Goal: Information Seeking & Learning: Learn about a topic

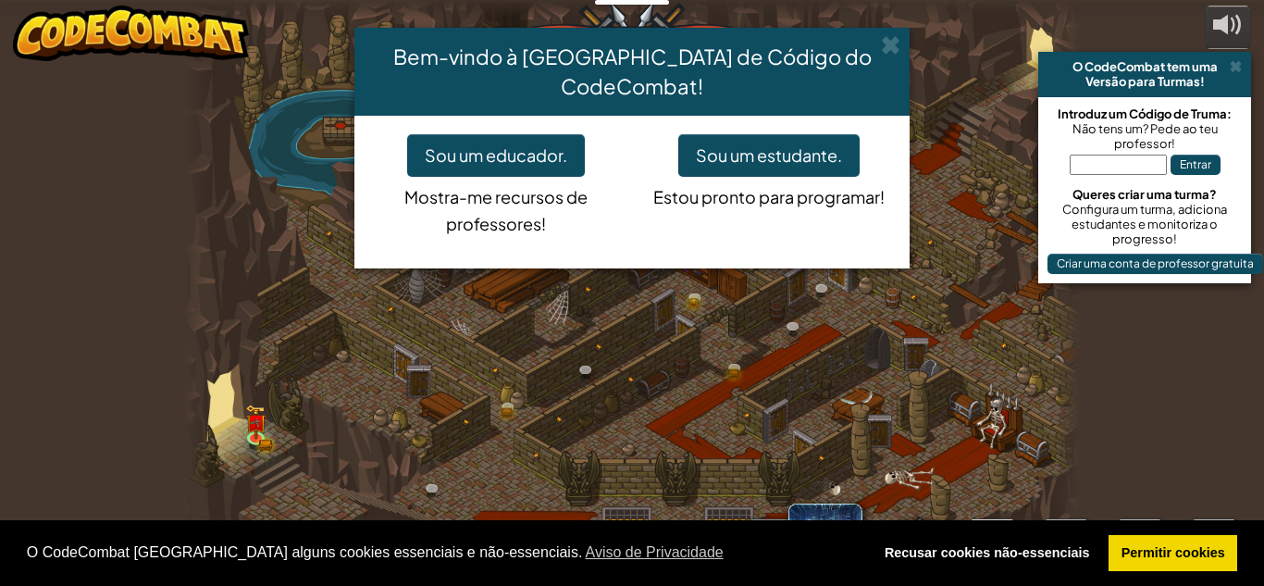
select select "pt-PT"
click at [737, 134] on button "Sou um estudante." at bounding box center [768, 155] width 181 height 43
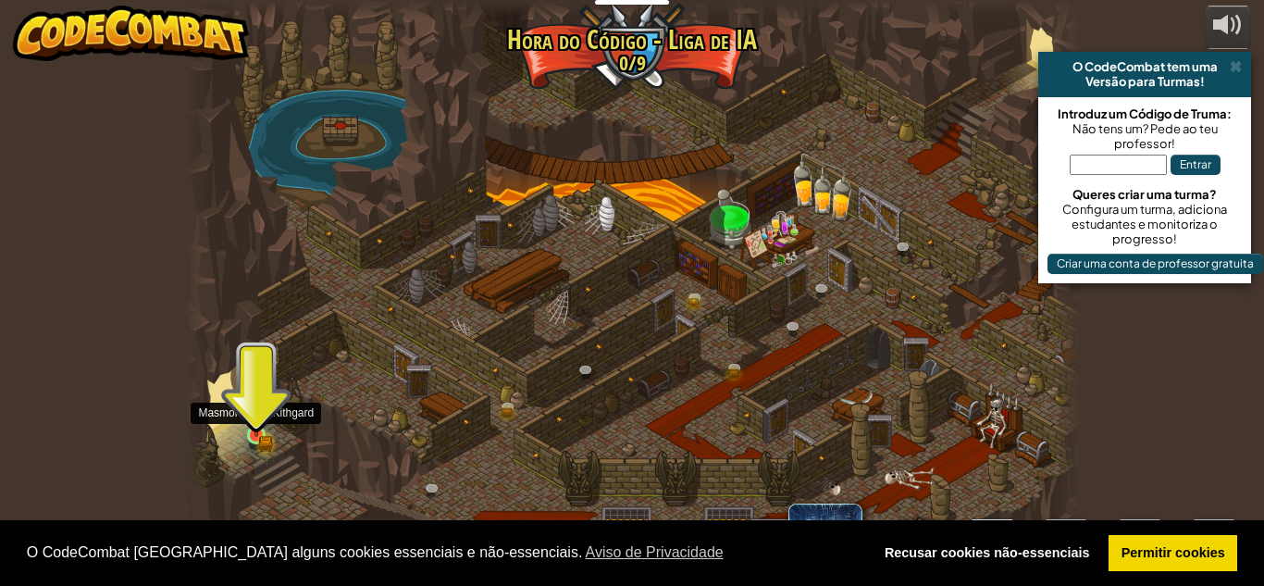
click at [248, 419] on img at bounding box center [256, 414] width 21 height 46
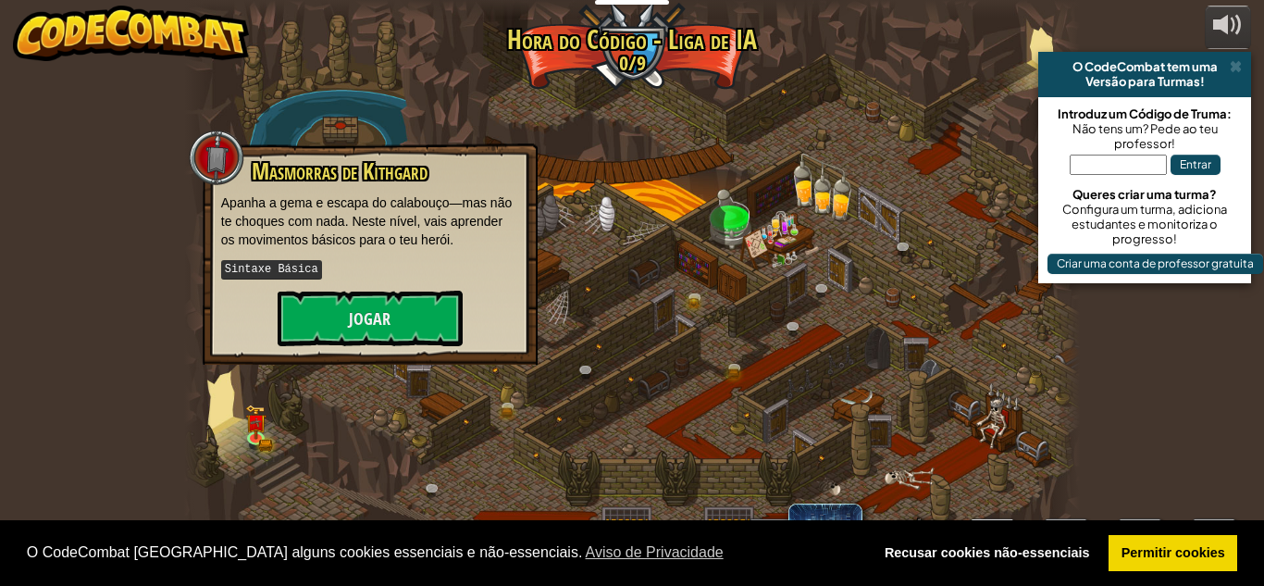
click at [392, 285] on div "Masmorras de Kithgard Apanha a gema e escapa do calabouço—mas não te choques co…" at bounding box center [370, 252] width 298 height 187
click at [409, 337] on button "Jogar" at bounding box center [370, 319] width 185 height 56
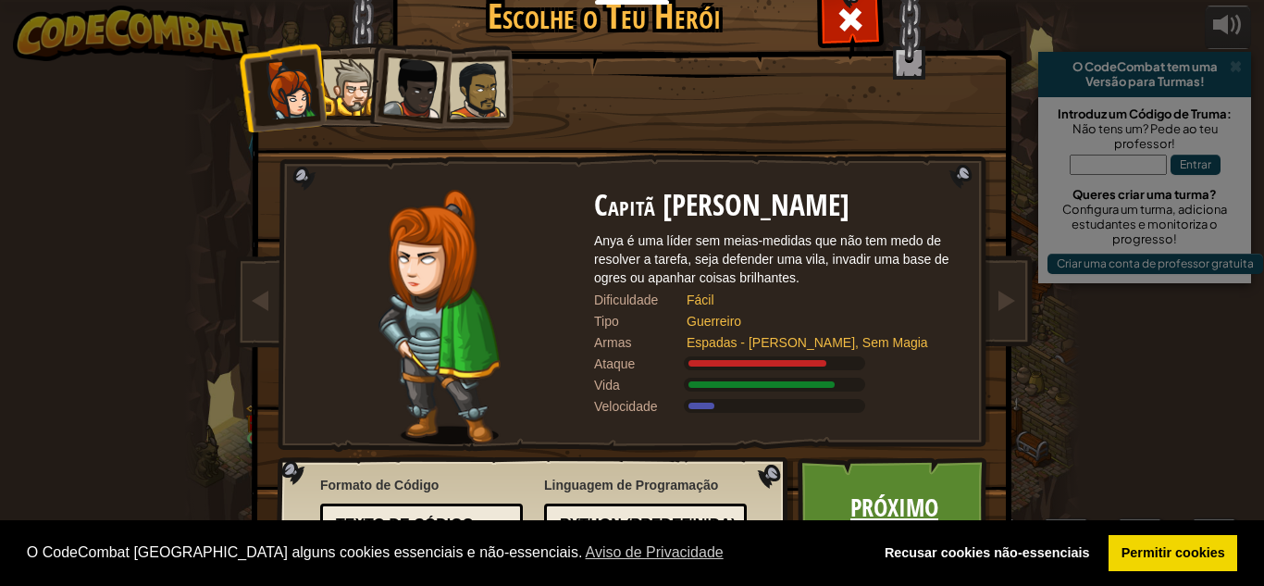
click at [940, 501] on link "Próximo" at bounding box center [894, 508] width 193 height 102
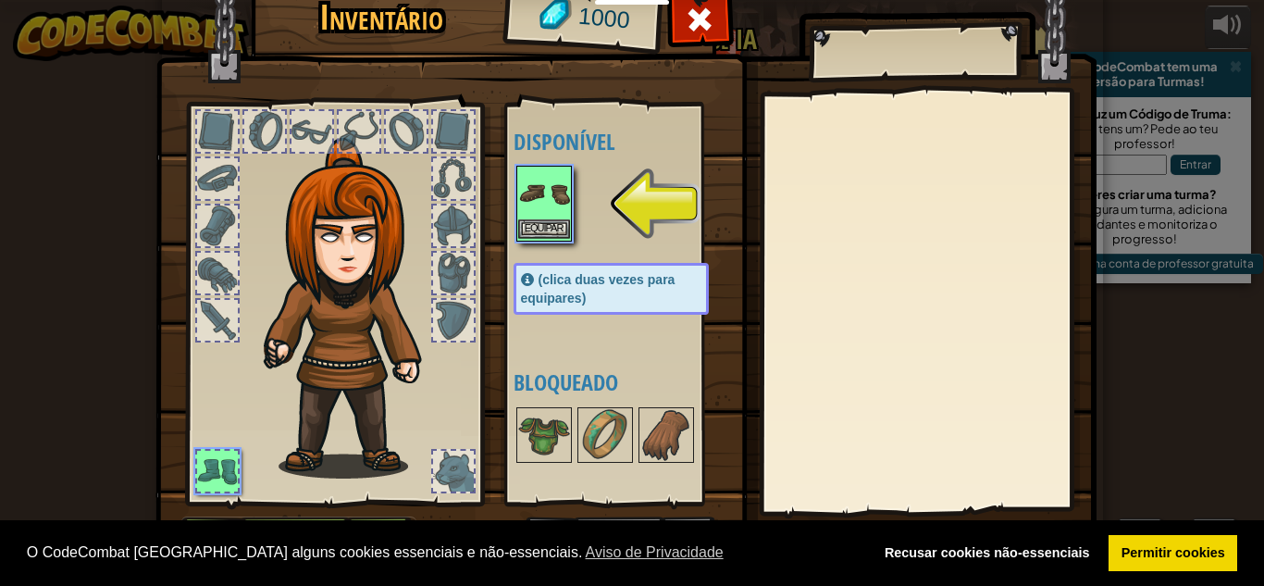
click at [553, 205] on img at bounding box center [544, 194] width 52 height 52
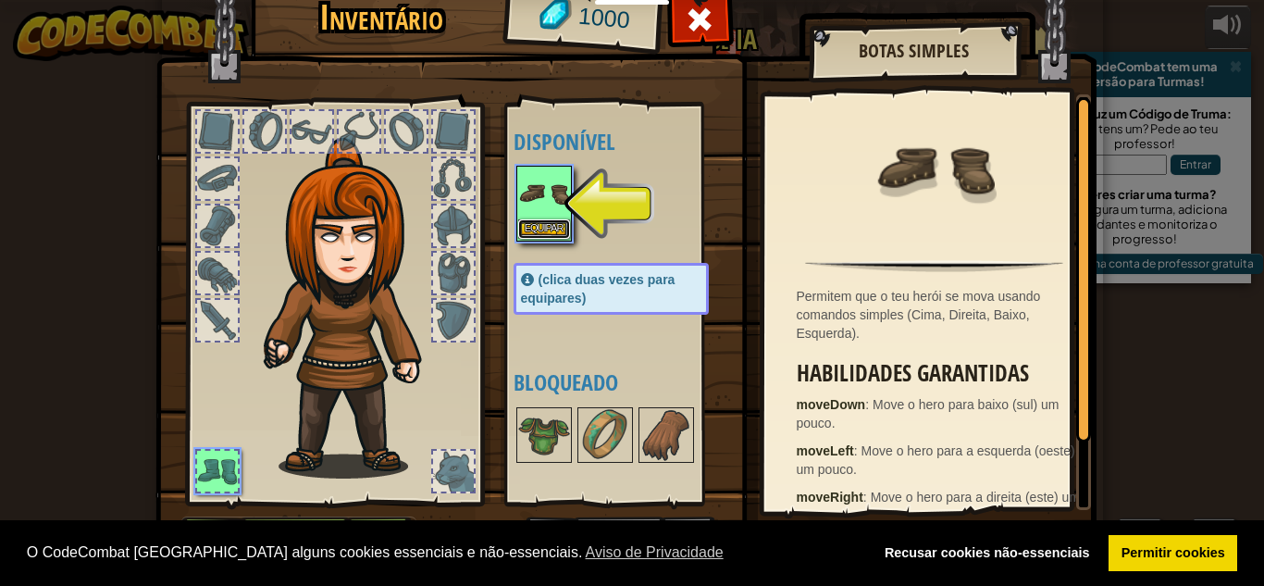
click at [535, 229] on button "Equipar" at bounding box center [544, 228] width 52 height 19
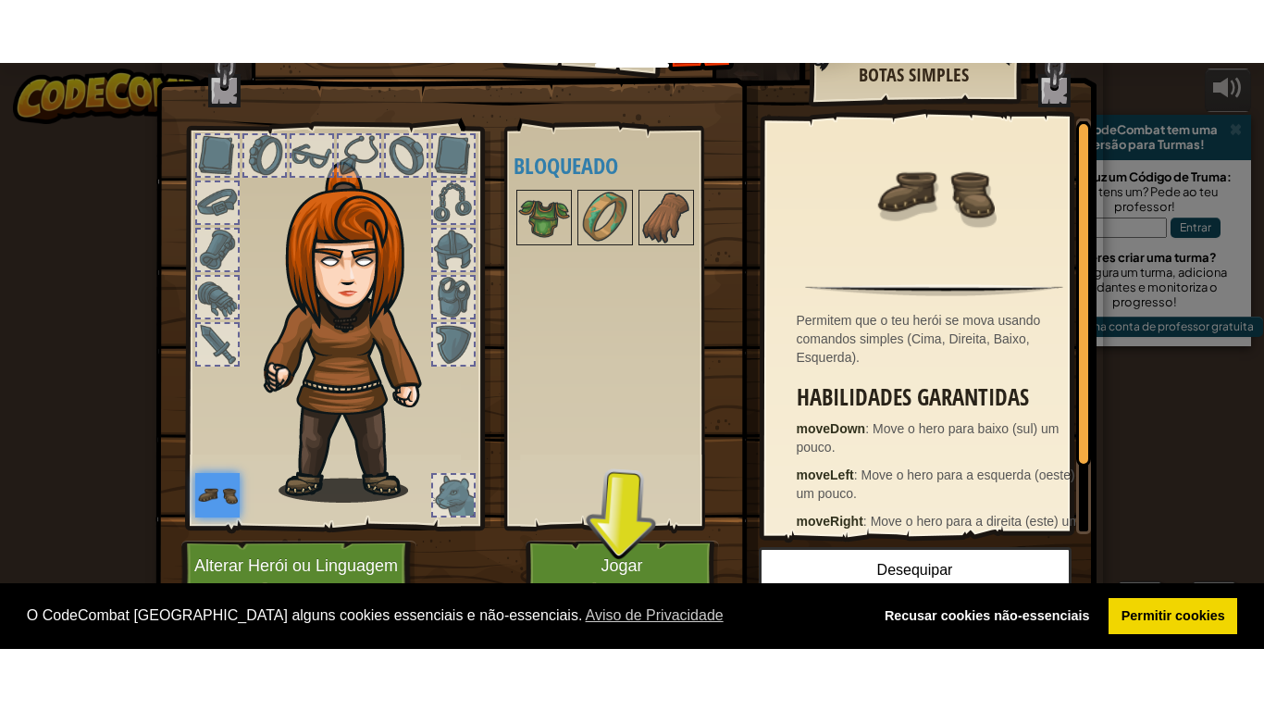
scroll to position [53, 0]
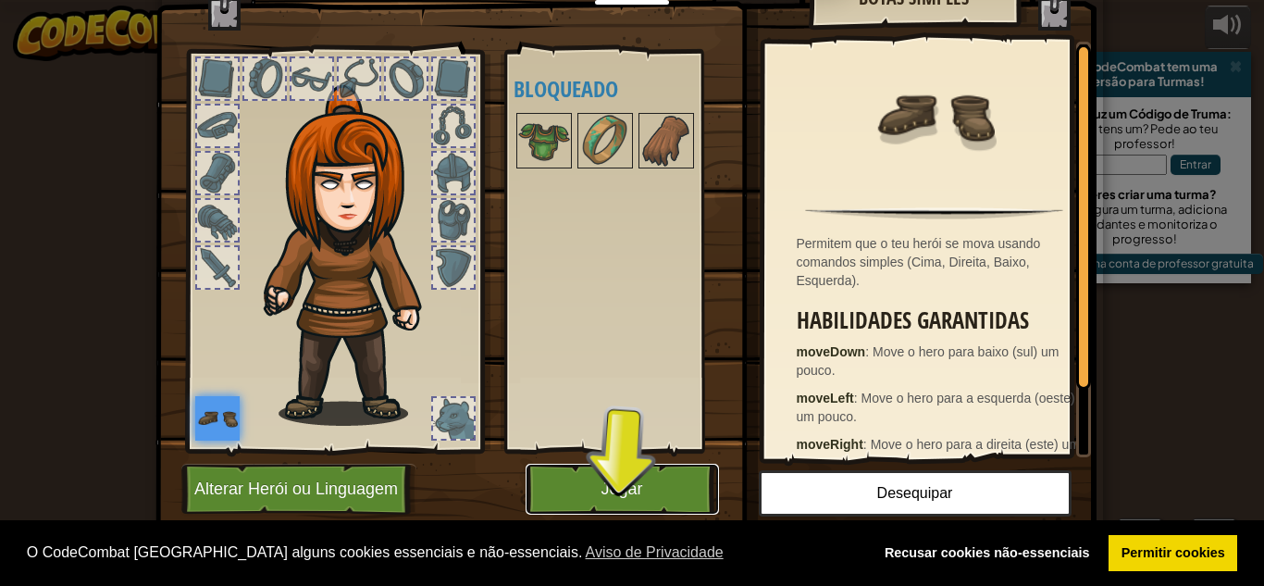
click at [623, 500] on button "Jogar" at bounding box center [622, 489] width 193 height 51
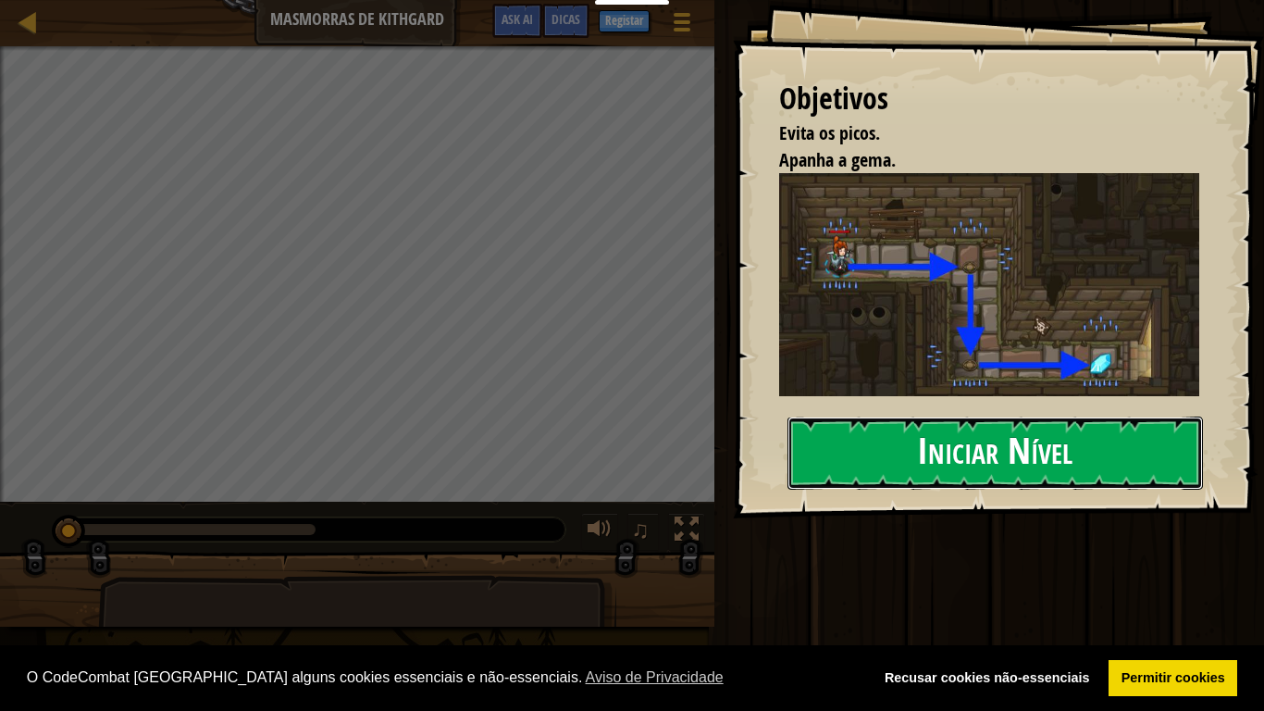
click at [893, 433] on button "Iniciar Nível" at bounding box center [996, 452] width 416 height 73
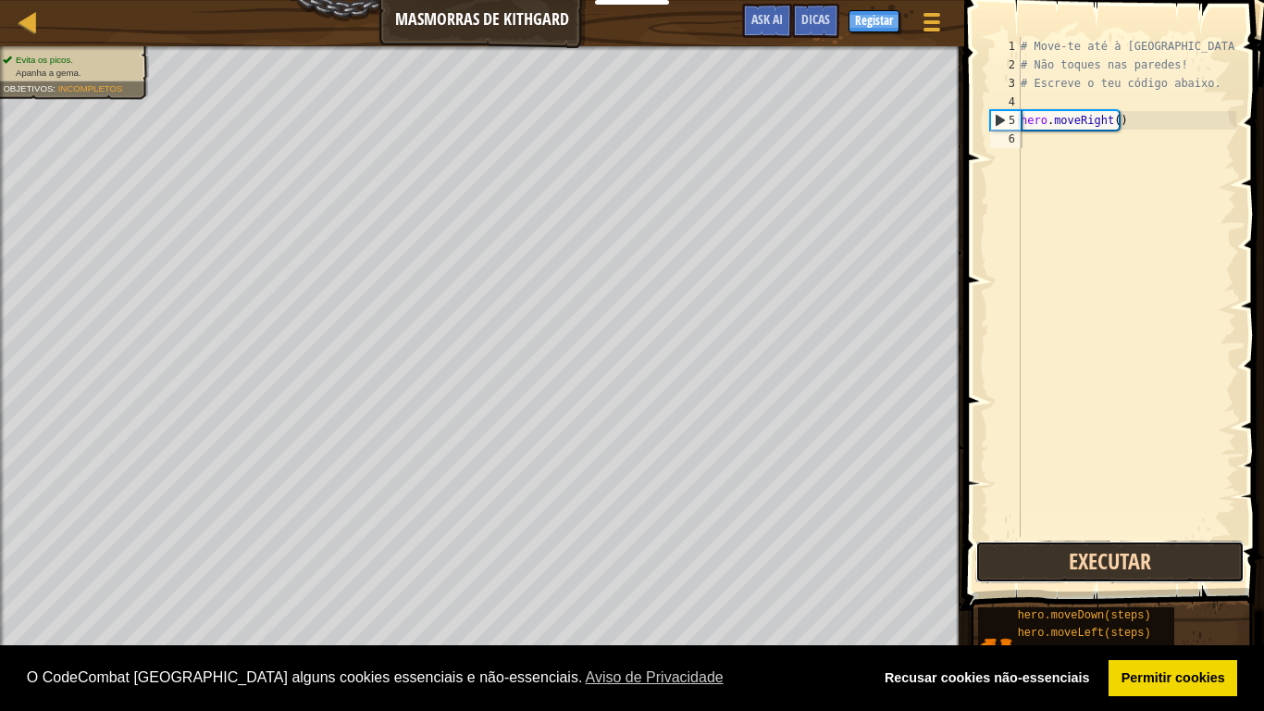
click at [1063, 547] on button "Executar" at bounding box center [1110, 562] width 269 height 43
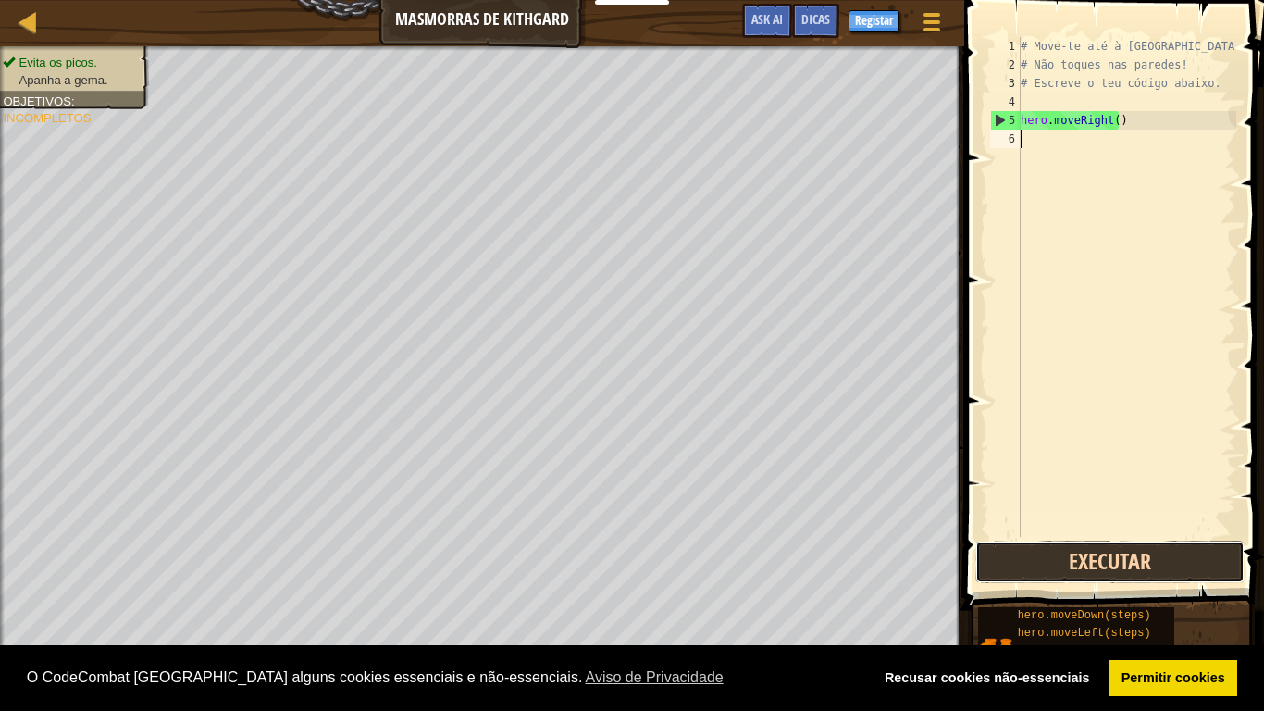
click at [1068, 577] on button "Executar" at bounding box center [1110, 562] width 269 height 43
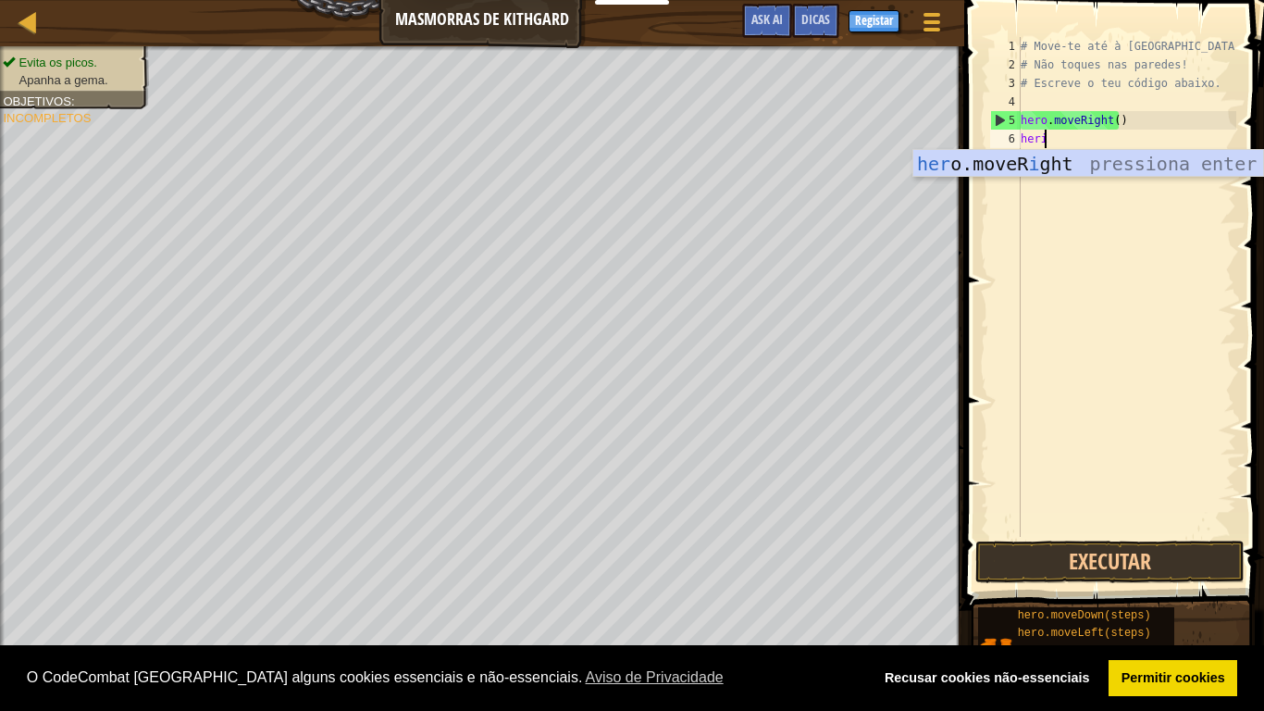
scroll to position [8, 1]
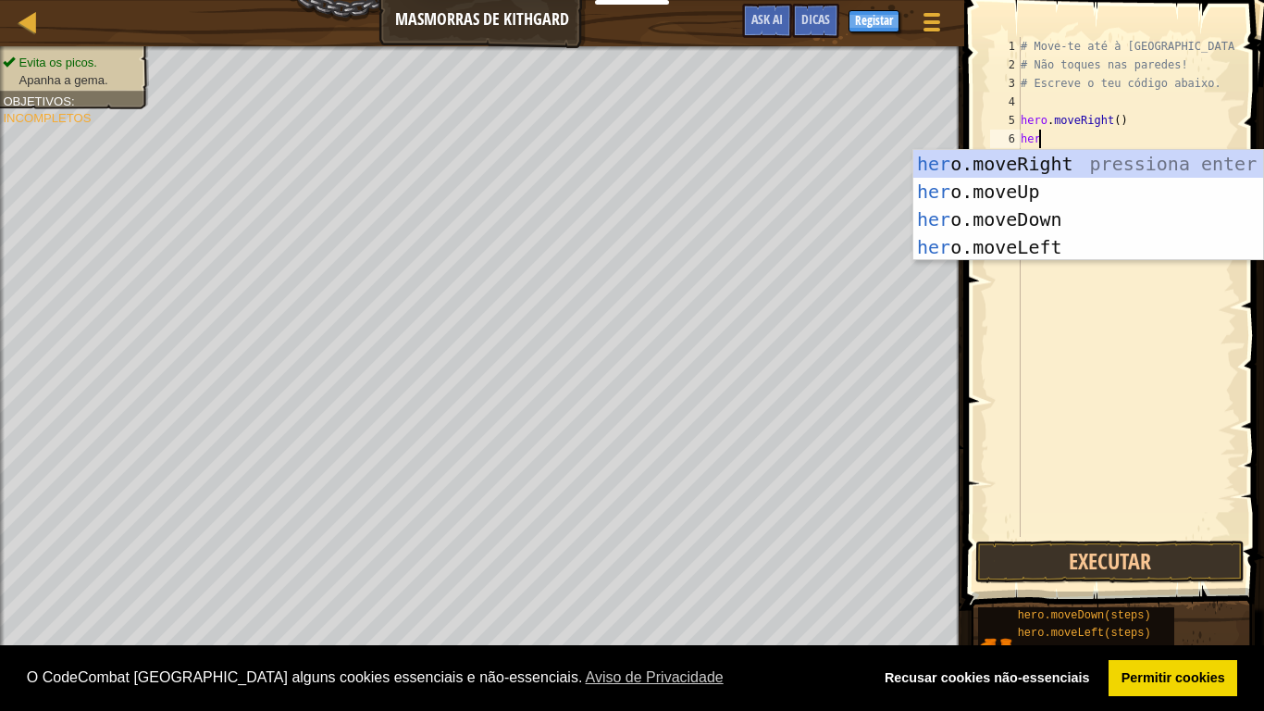
type textarea "hero"
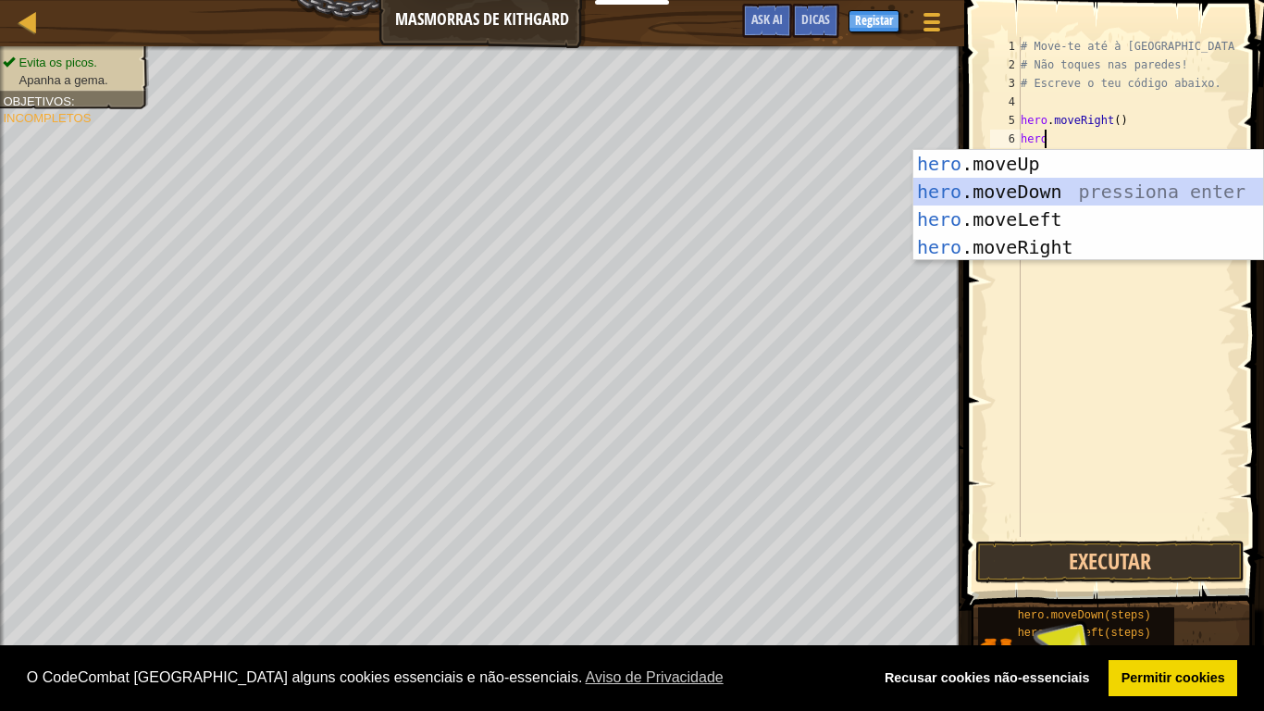
click at [1015, 194] on div "hero .moveUp pressiona enter hero .moveDown pressiona enter hero .moveLeft pres…" at bounding box center [1089, 233] width 350 height 167
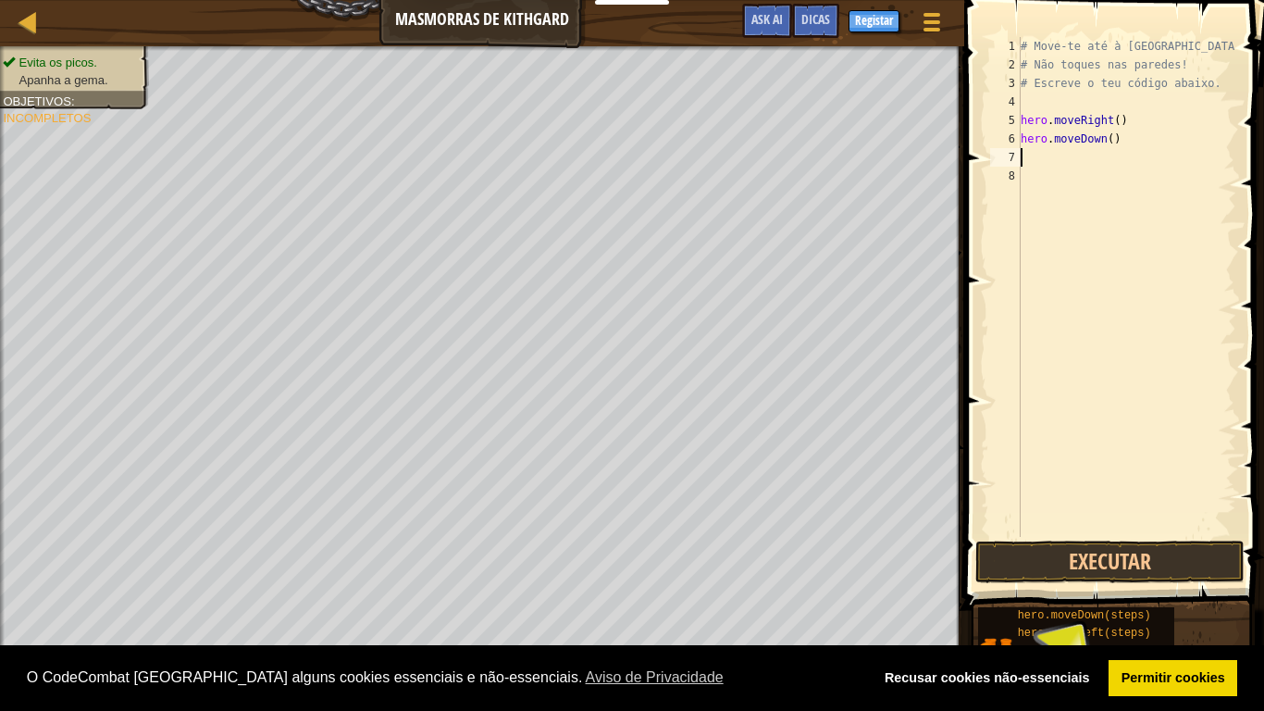
scroll to position [8, 0]
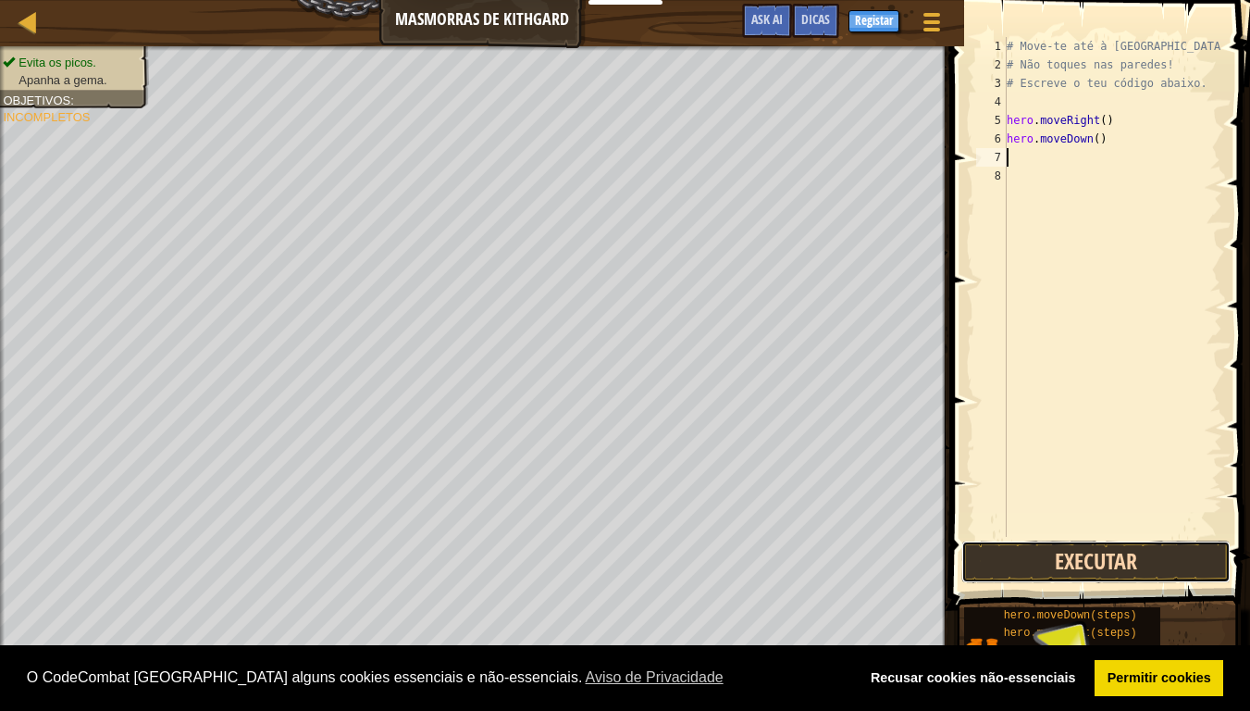
click at [1087, 557] on button "Executar" at bounding box center [1096, 562] width 269 height 43
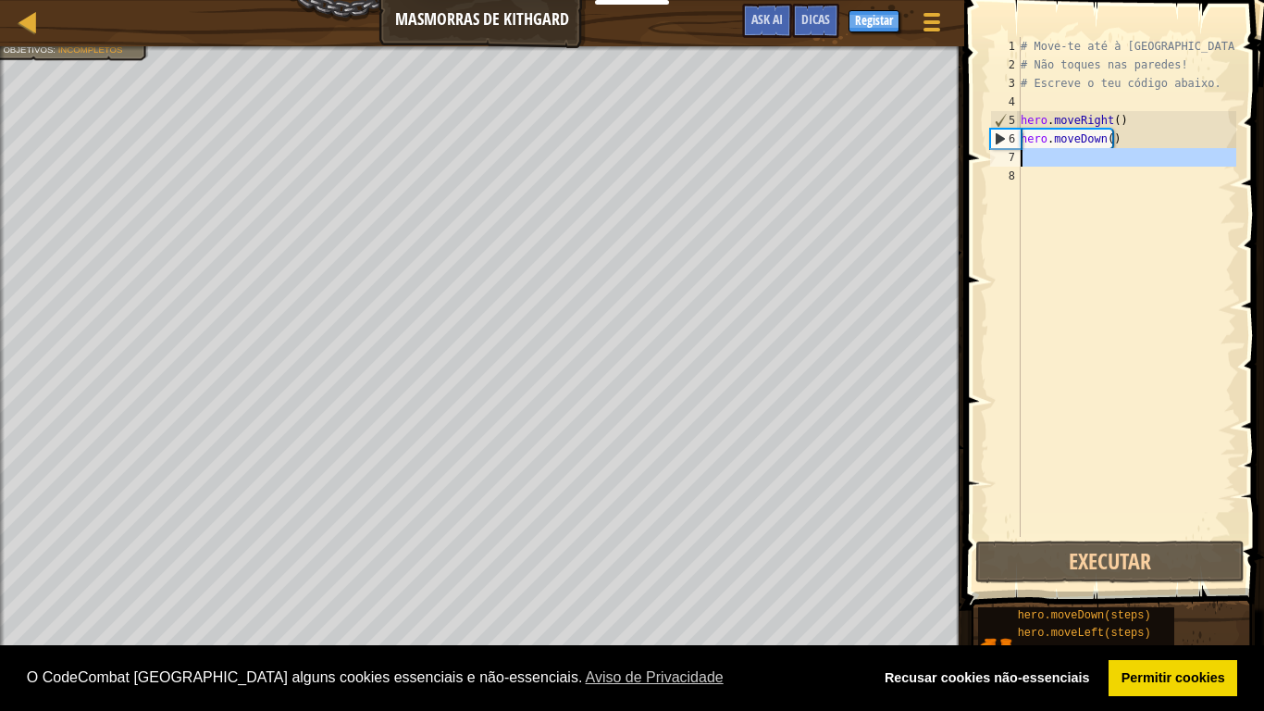
click at [1017, 154] on div "7" at bounding box center [1005, 157] width 31 height 19
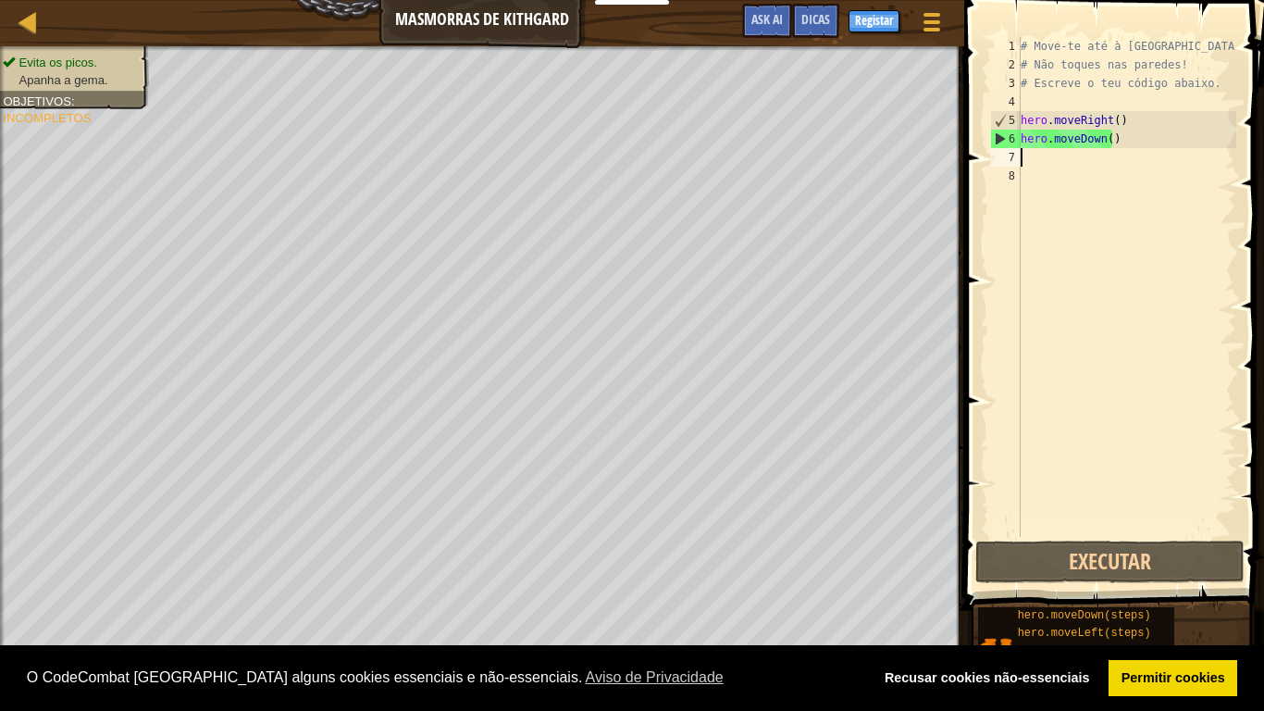
click at [1023, 160] on div "# Move-te até à [GEOGRAPHIC_DATA]. # Não toques nas paredes! # Escreve o teu có…" at bounding box center [1126, 305] width 219 height 537
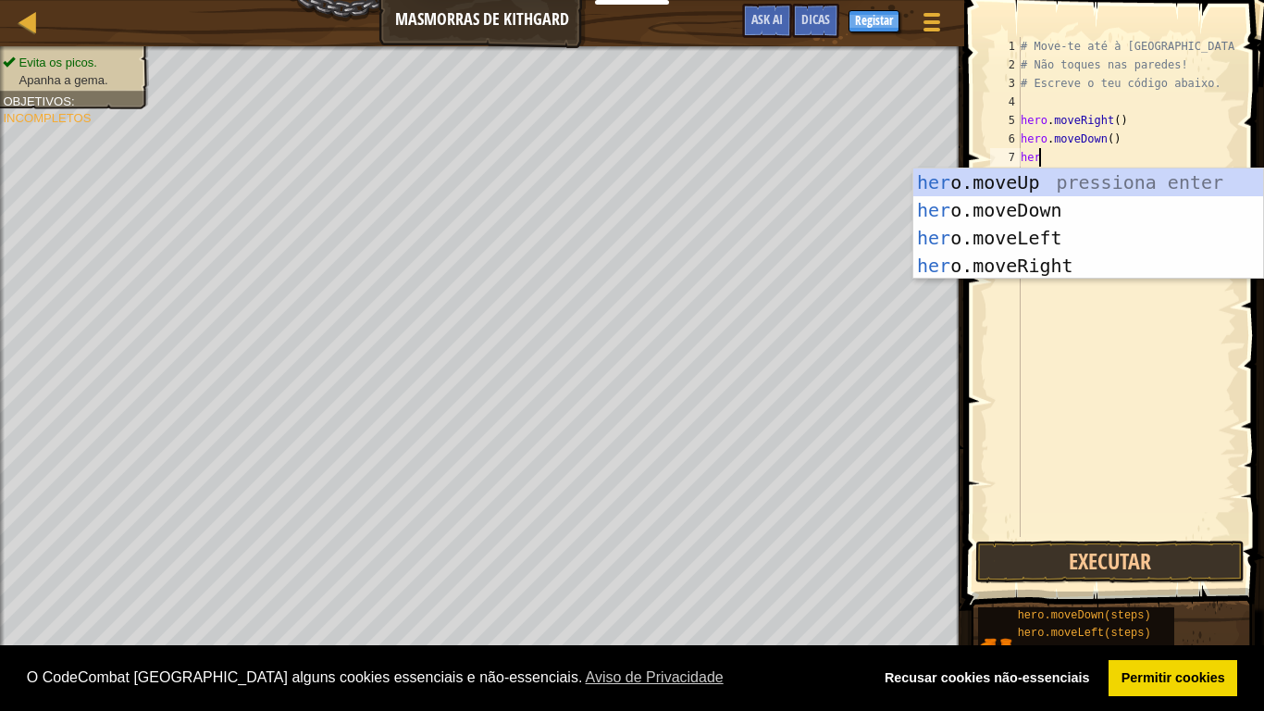
type textarea "hero"
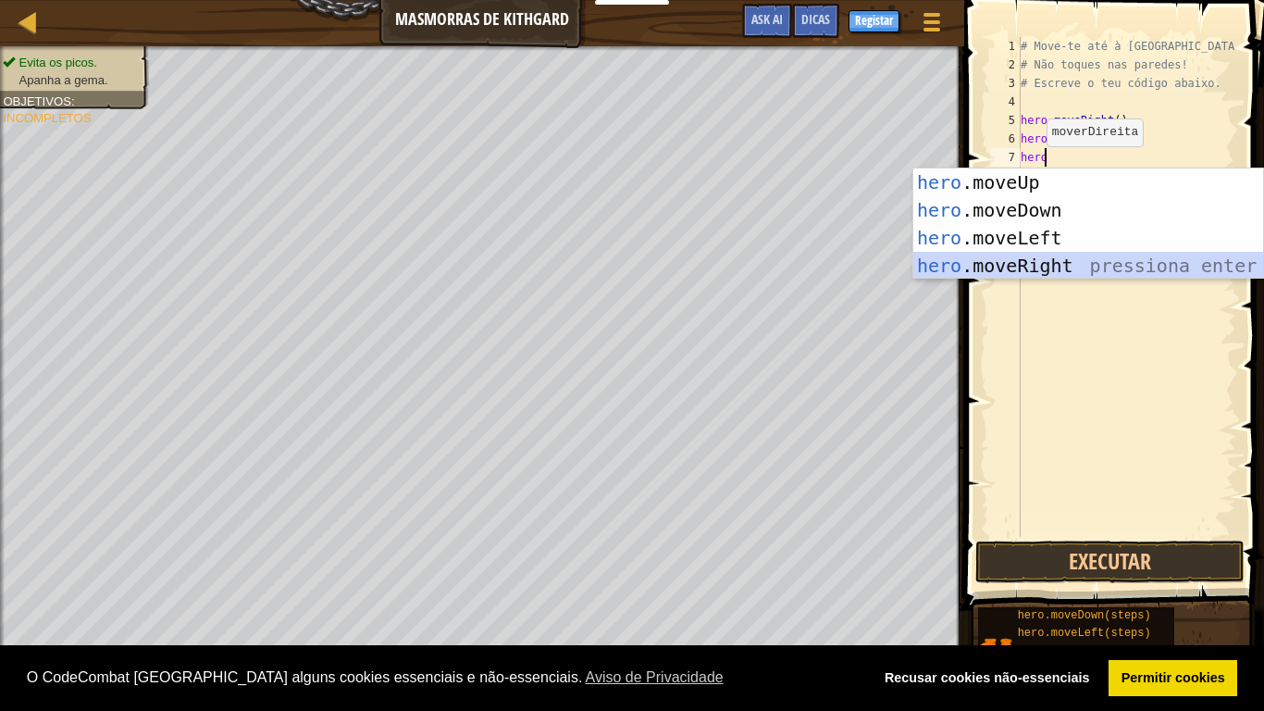
click at [1015, 264] on div "hero .moveUp pressiona enter hero .moveDown pressiona enter hero .moveLeft pres…" at bounding box center [1089, 251] width 350 height 167
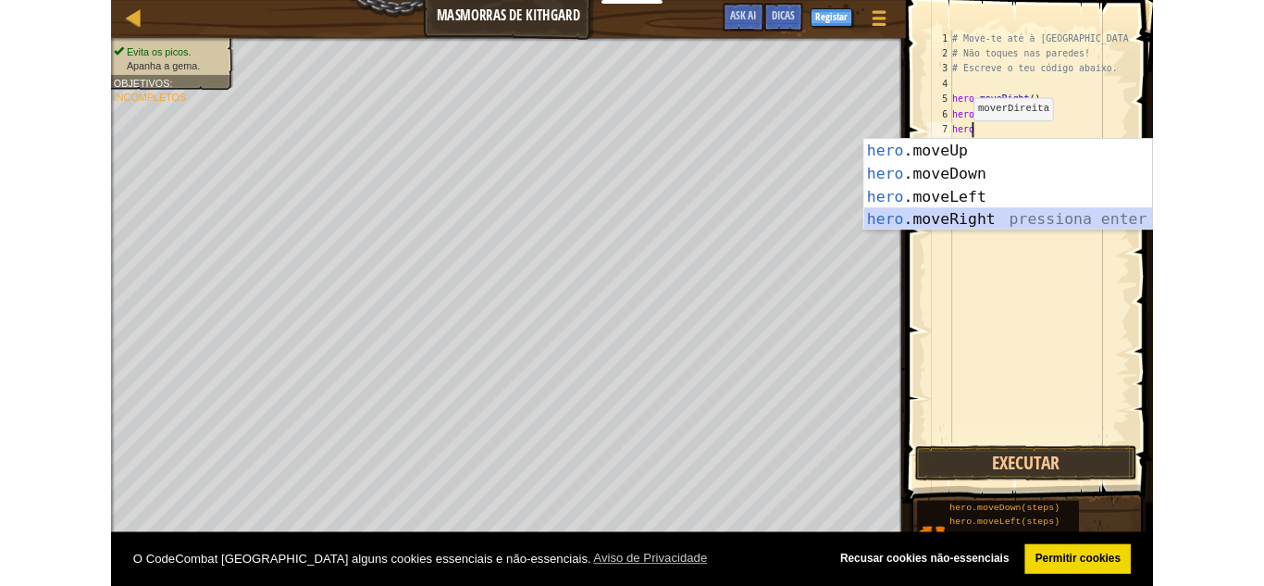
scroll to position [8, 0]
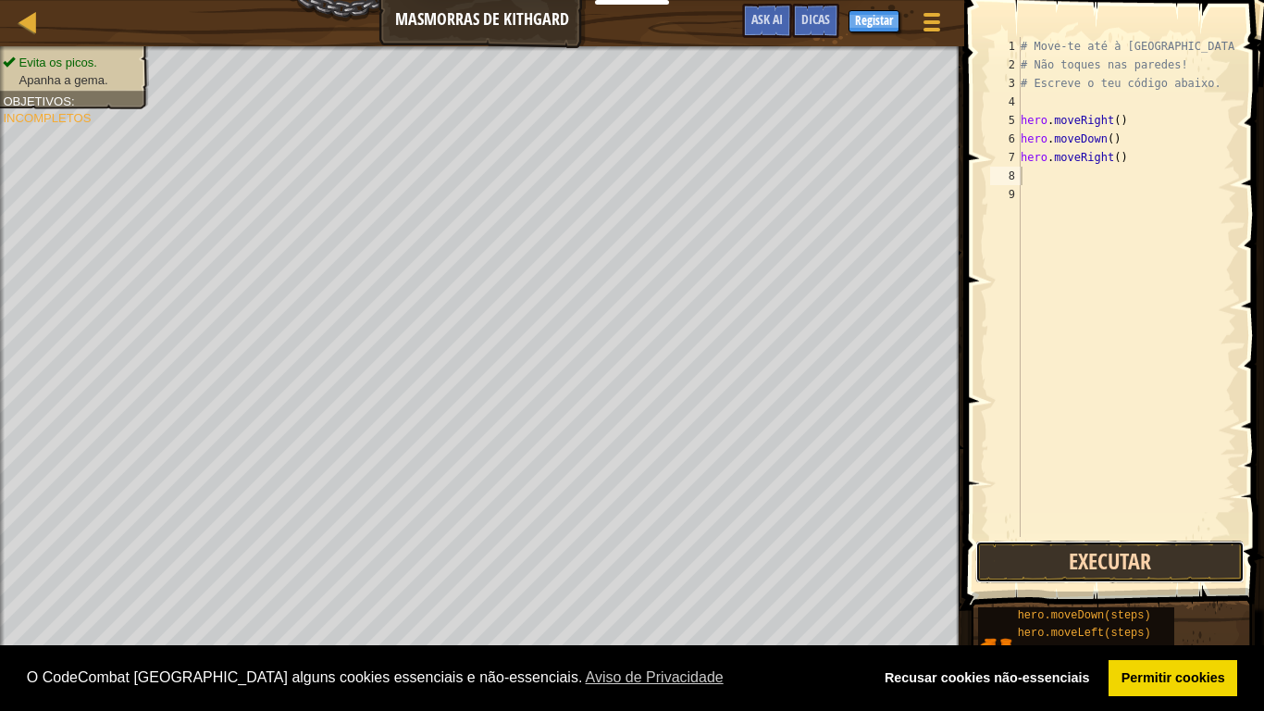
click at [1128, 558] on button "Executar" at bounding box center [1110, 562] width 269 height 43
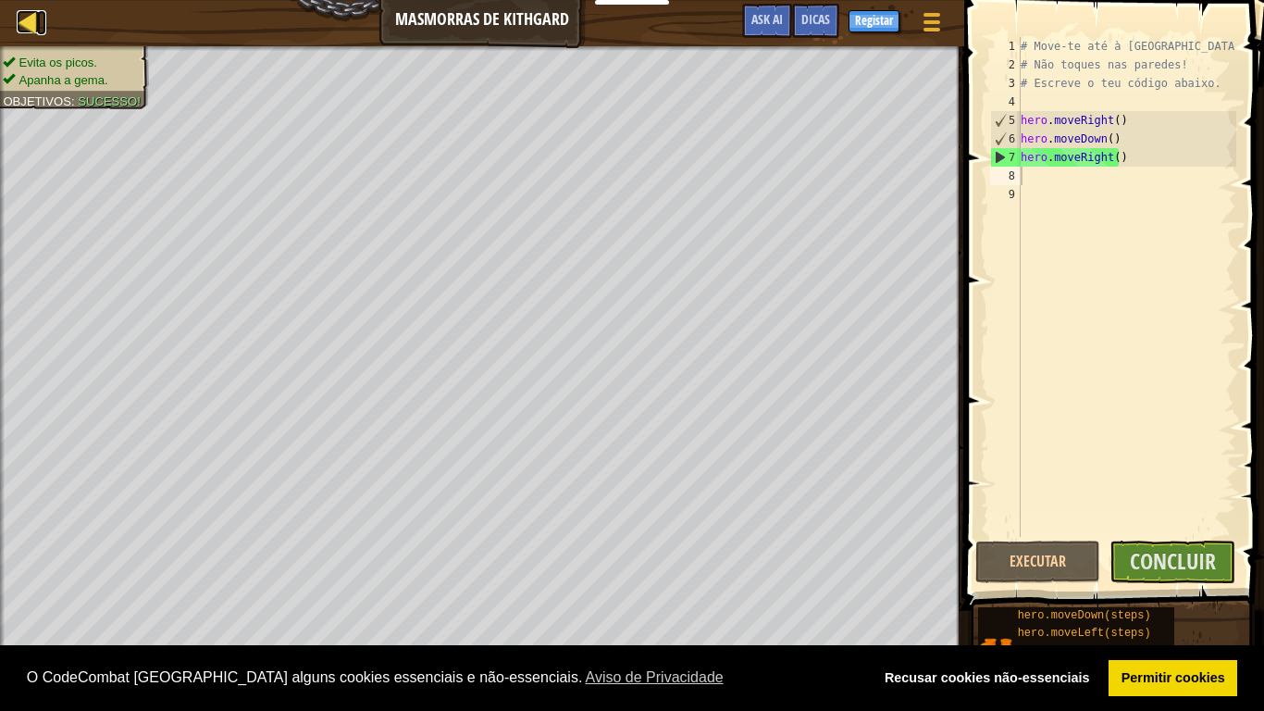
click at [27, 19] on div at bounding box center [28, 21] width 23 height 23
select select "pt-PT"
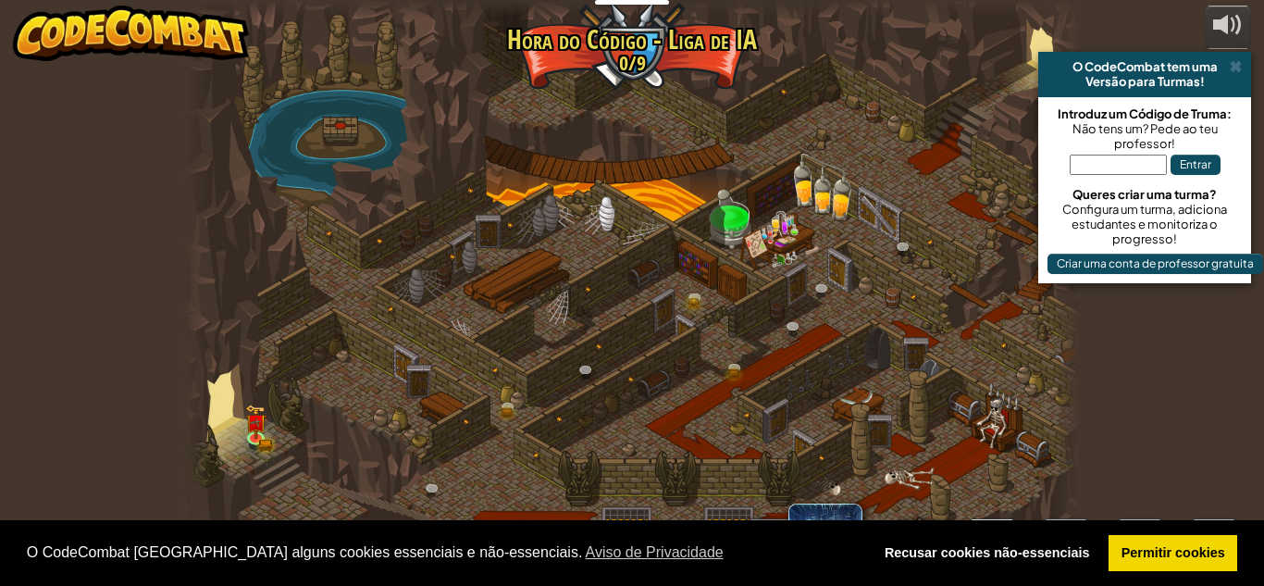
select select "pt-PT"
